Goal: Complete application form

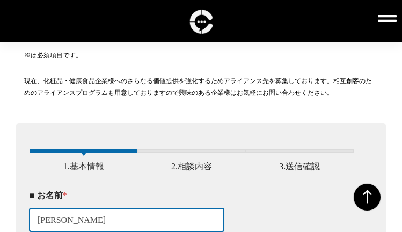
type input "[PERSON_NAME]"
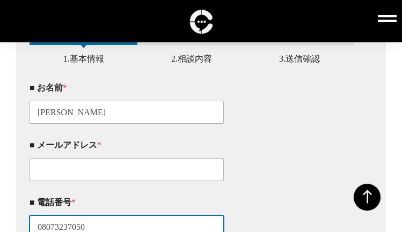
scroll to position [287, 0]
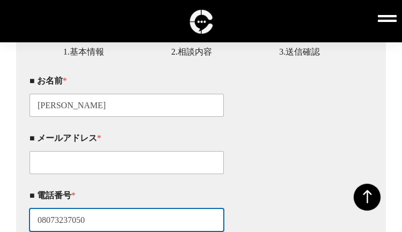
type input "08073237050"
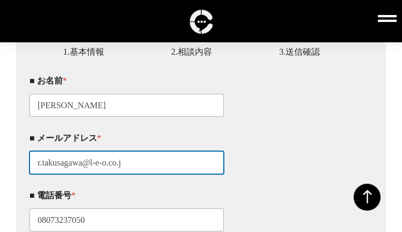
type input "[EMAIL_ADDRESS][DOMAIN_NAME]"
